Goal: Information Seeking & Learning: Learn about a topic

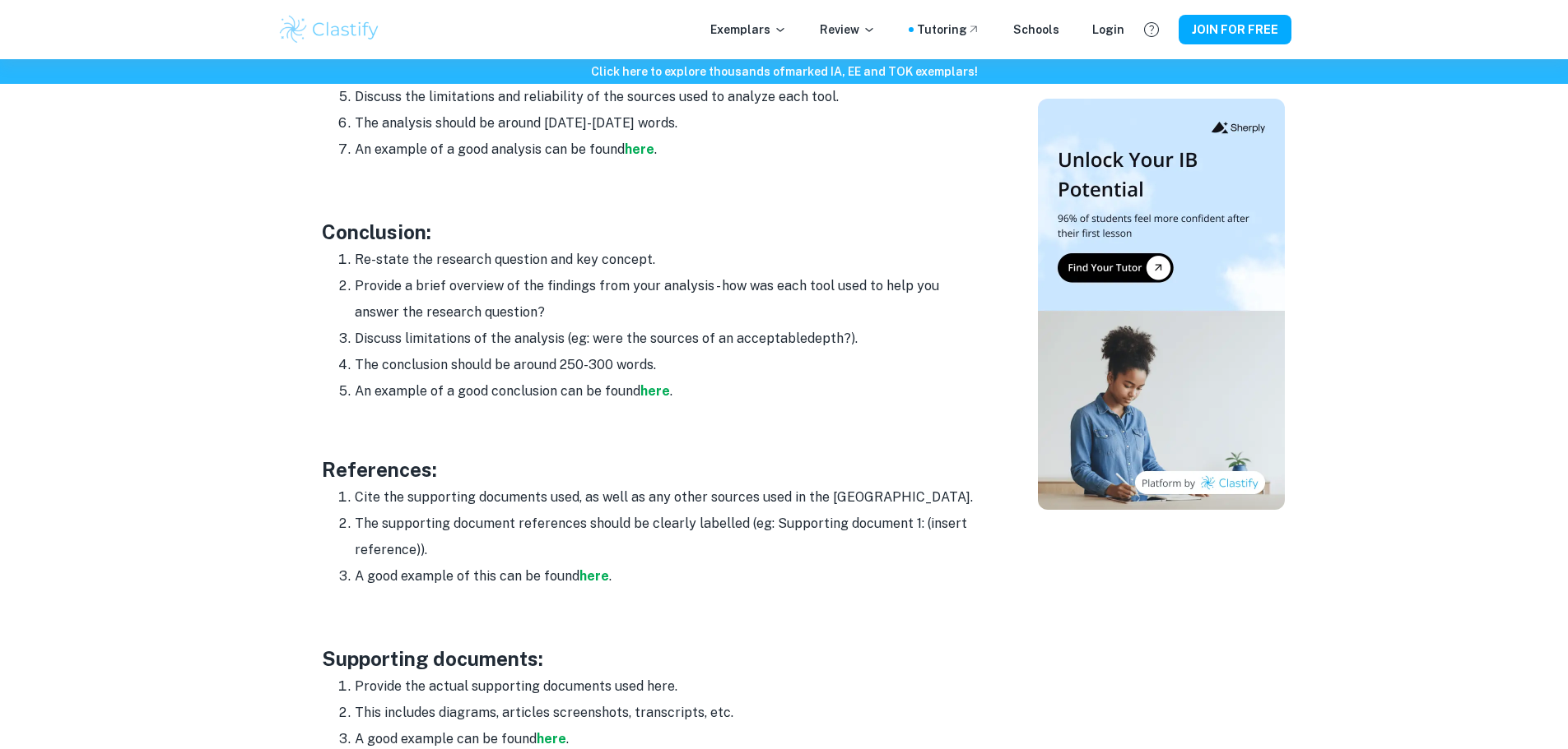
scroll to position [2303, 0]
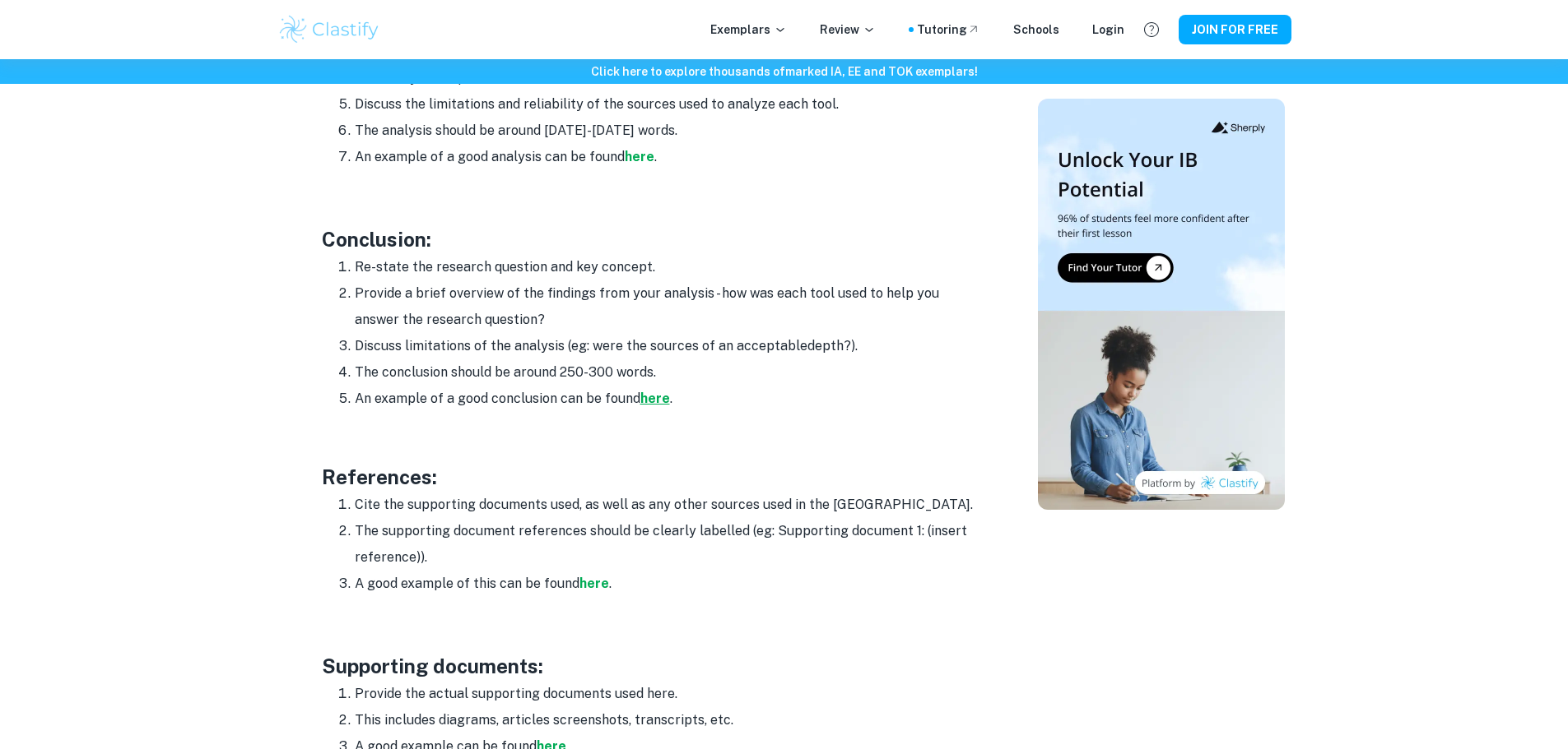
click at [647, 390] on strong "here" at bounding box center [655, 398] width 29 height 16
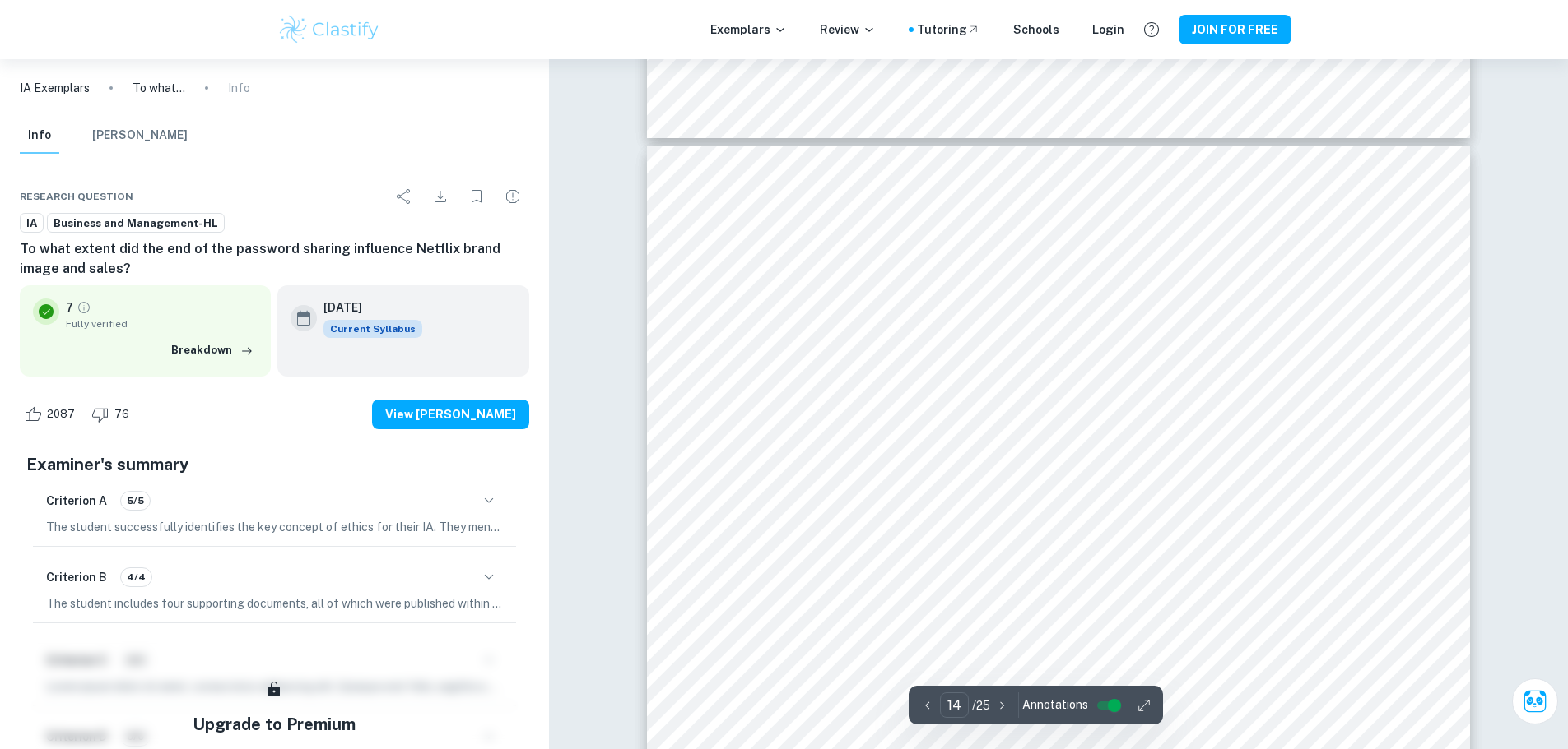
scroll to position [15618, 0]
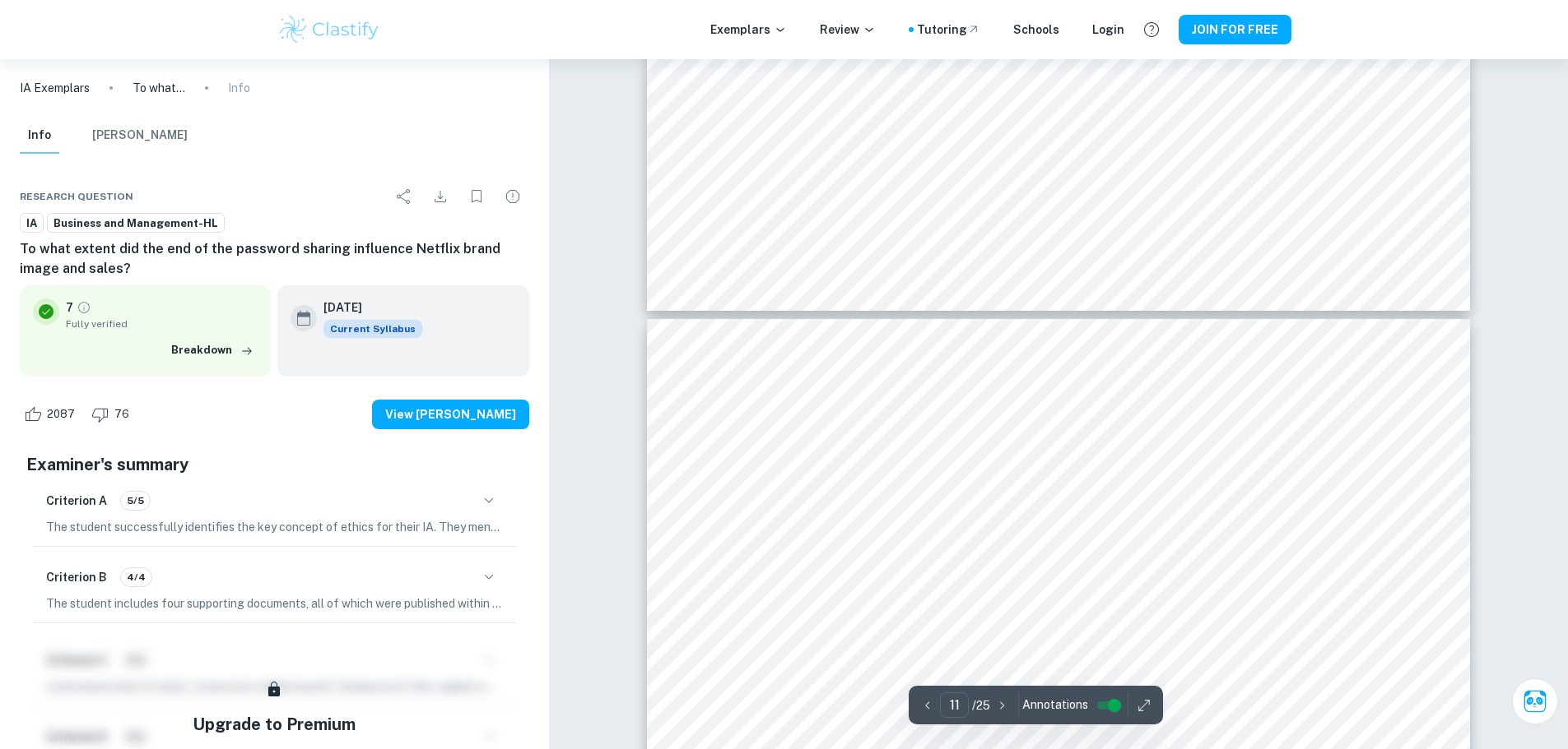
type input "10"
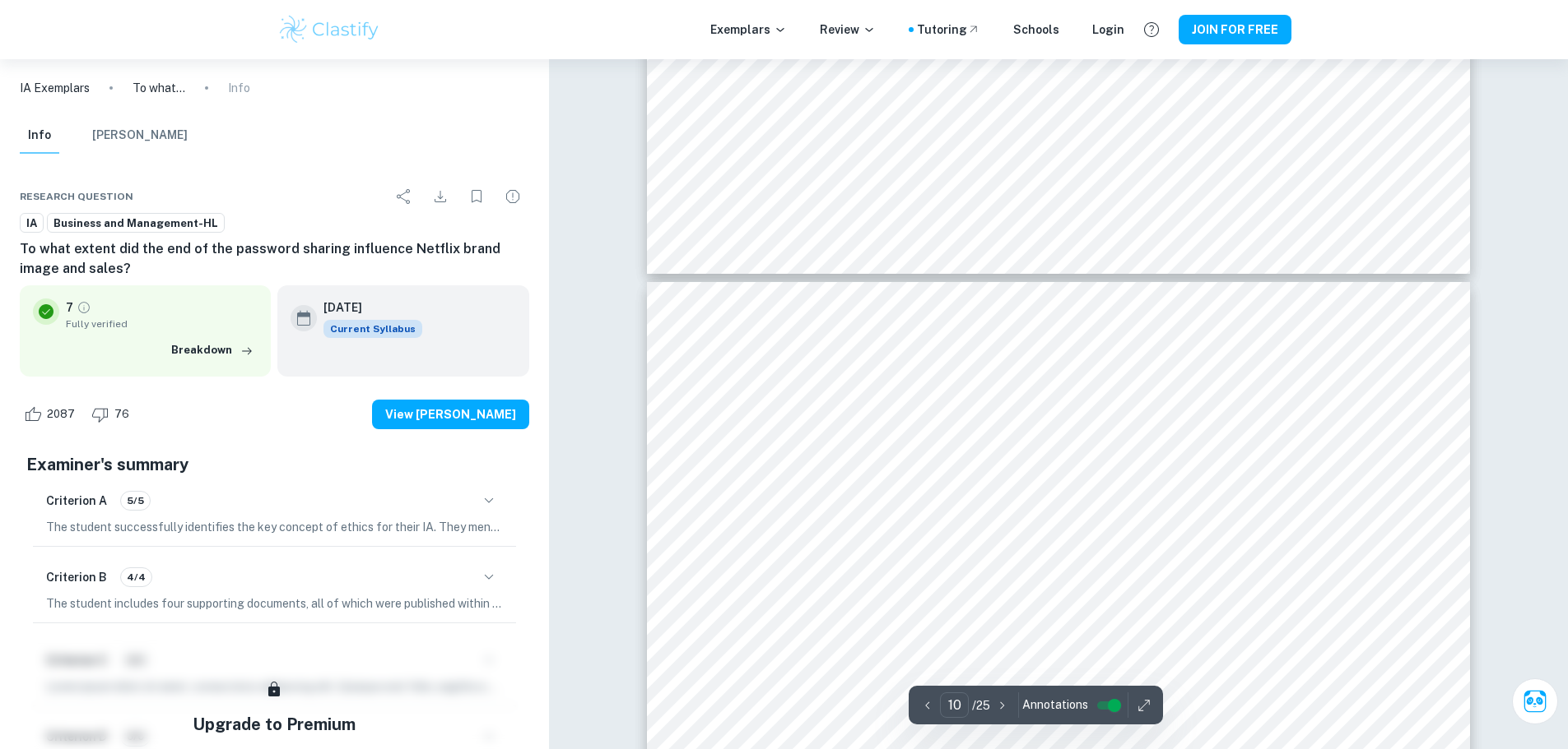
scroll to position [11013, 0]
